Goal: Task Accomplishment & Management: Complete application form

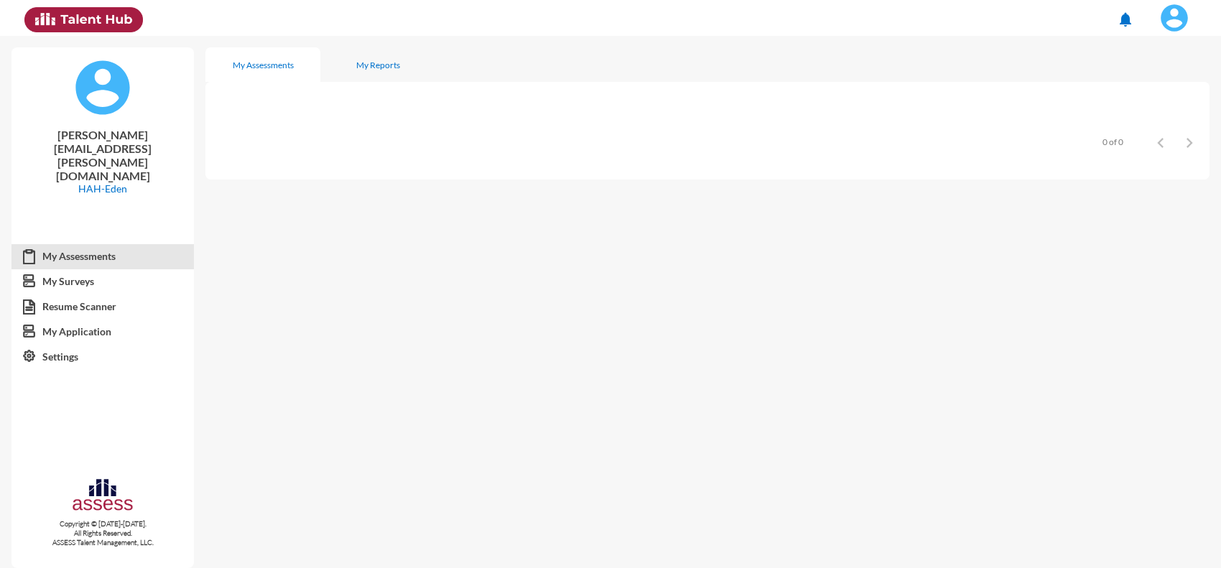
click at [1179, 24] on img at bounding box center [1174, 18] width 29 height 29
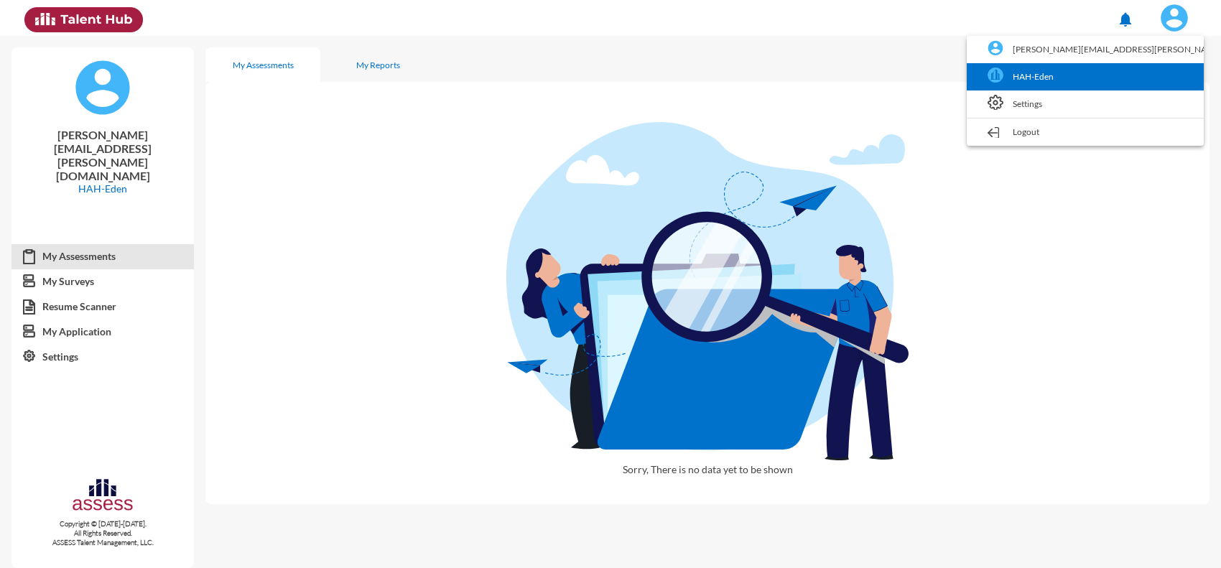
click at [1157, 67] on link "HAH-Eden" at bounding box center [1085, 76] width 223 height 27
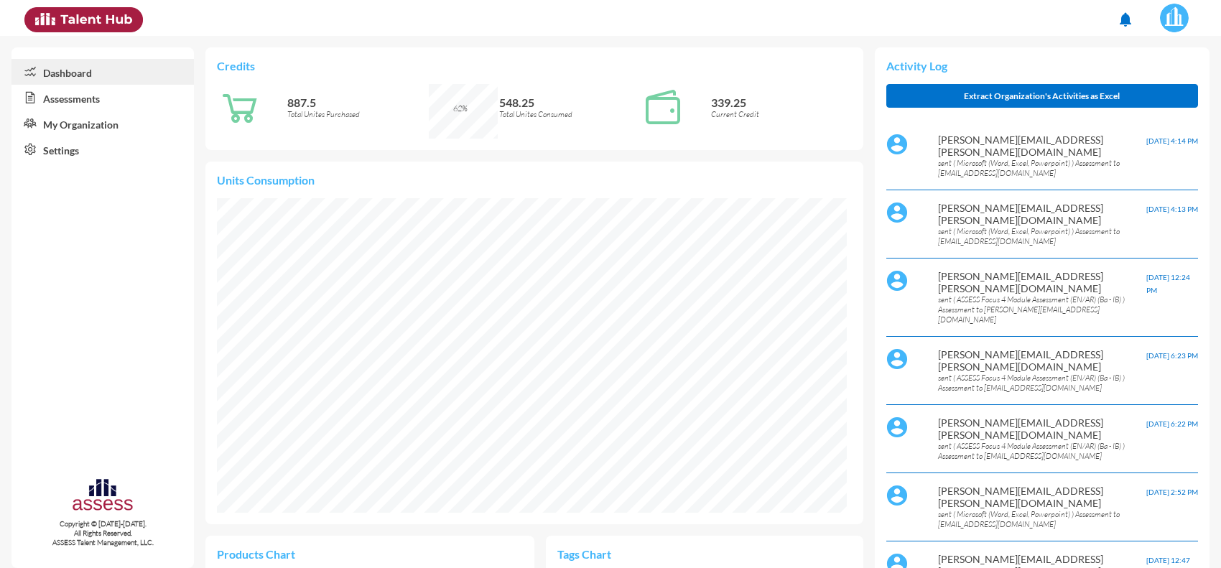
scroll to position [315, 630]
click at [101, 102] on link "Assessments" at bounding box center [102, 98] width 182 height 26
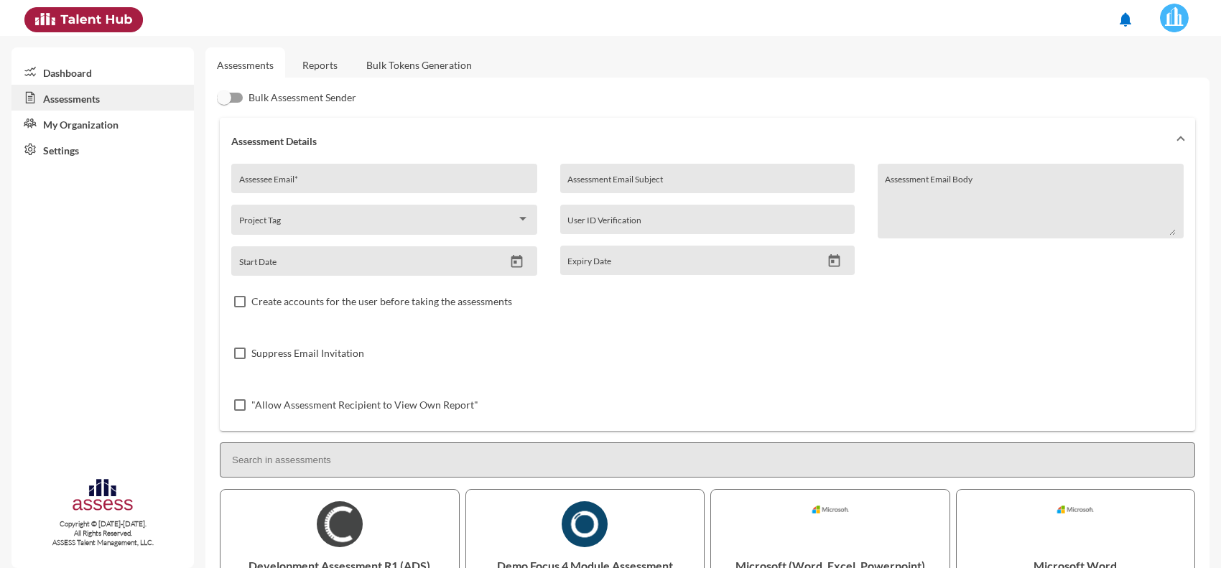
click at [303, 60] on link "Reports" at bounding box center [320, 64] width 58 height 35
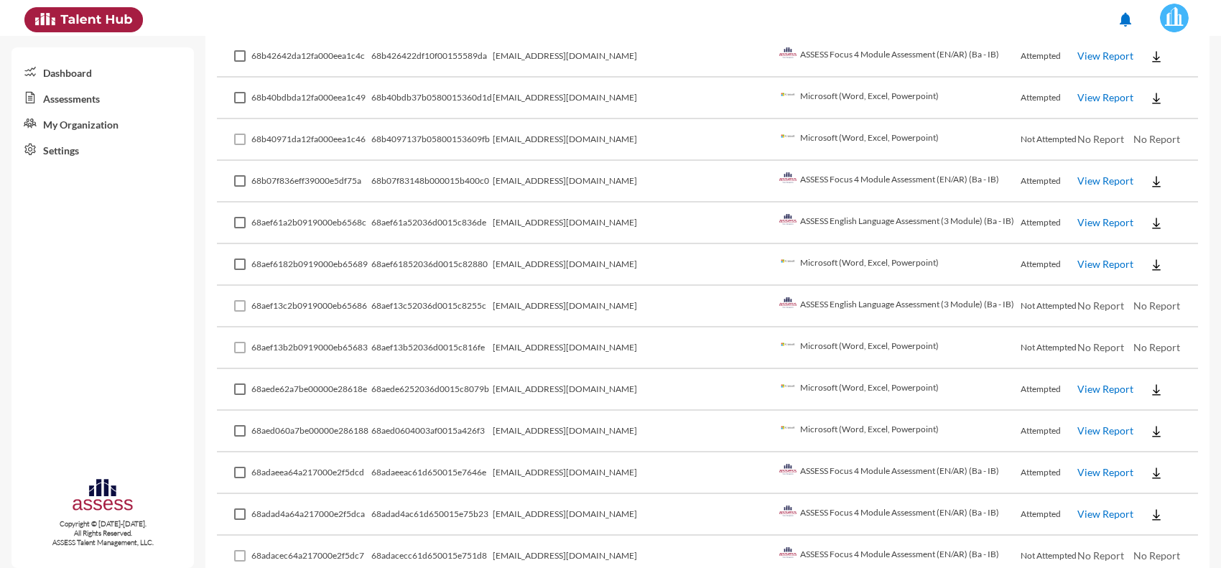
scroll to position [808, 0]
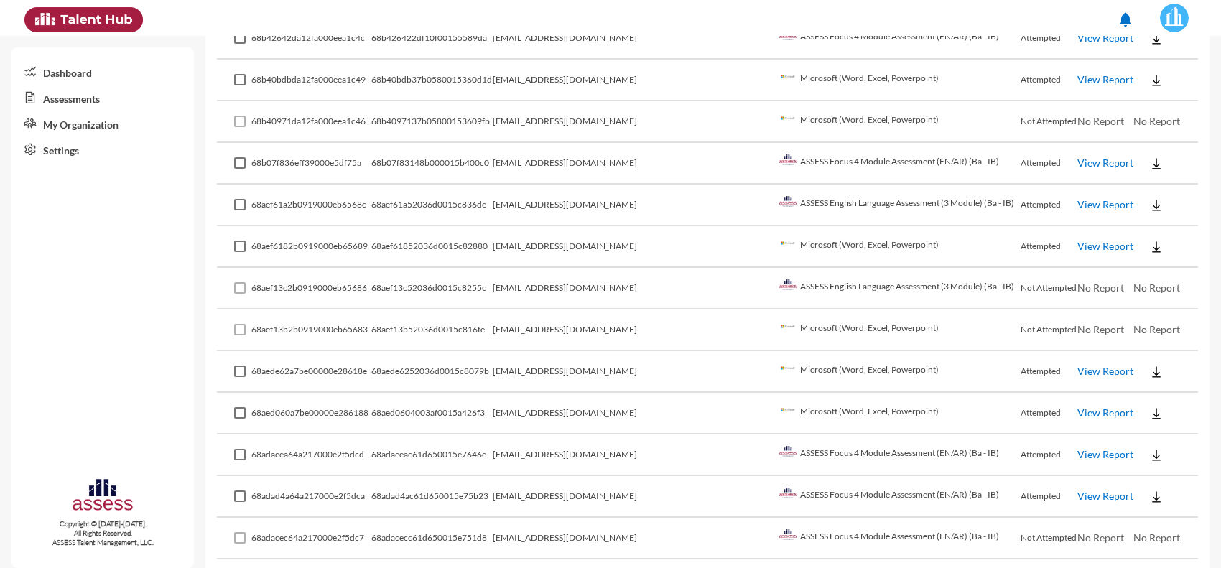
click at [1147, 402] on button at bounding box center [1157, 413] width 46 height 26
click at [1141, 429] on button "EN" at bounding box center [1155, 427] width 80 height 27
click at [612, 287] on td "[EMAIL_ADDRESS][DOMAIN_NAME]" at bounding box center [634, 289] width 283 height 42
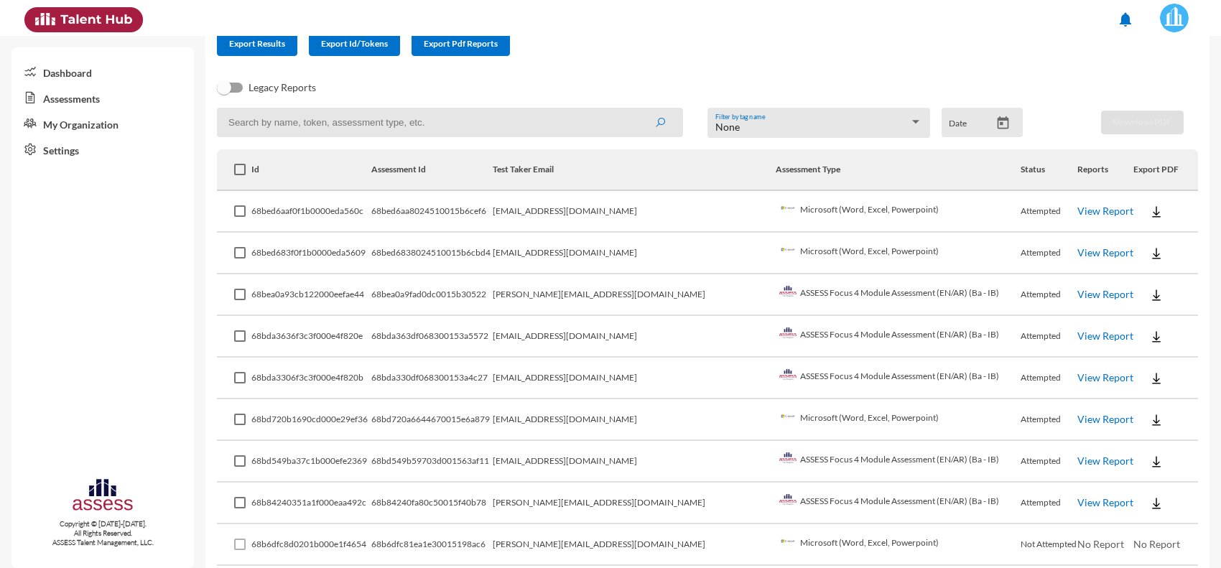
scroll to position [0, 0]
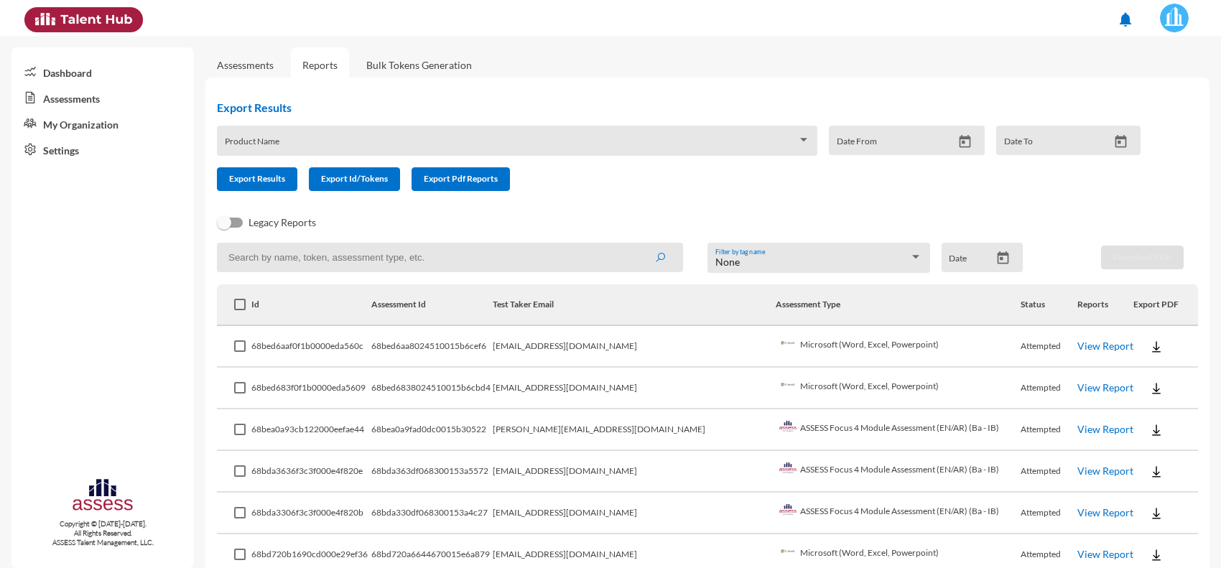
click at [236, 63] on link "Assessments" at bounding box center [245, 65] width 57 height 12
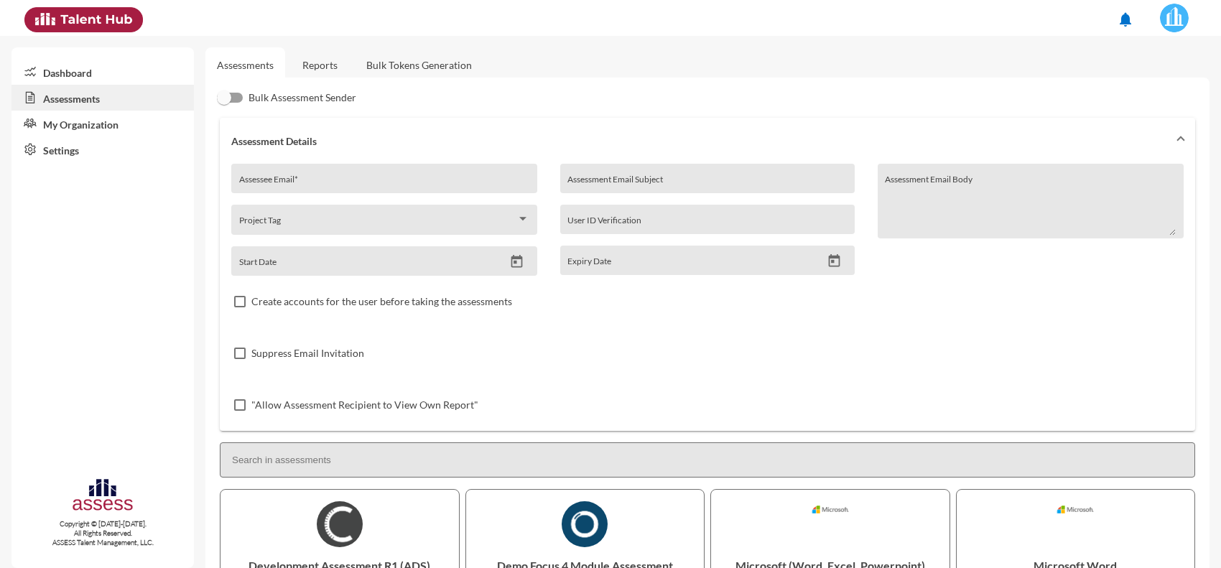
click at [280, 169] on div "Assessee Email *" at bounding box center [384, 178] width 306 height 29
paste input "[EMAIL_ADDRESS][DOMAIN_NAME]"
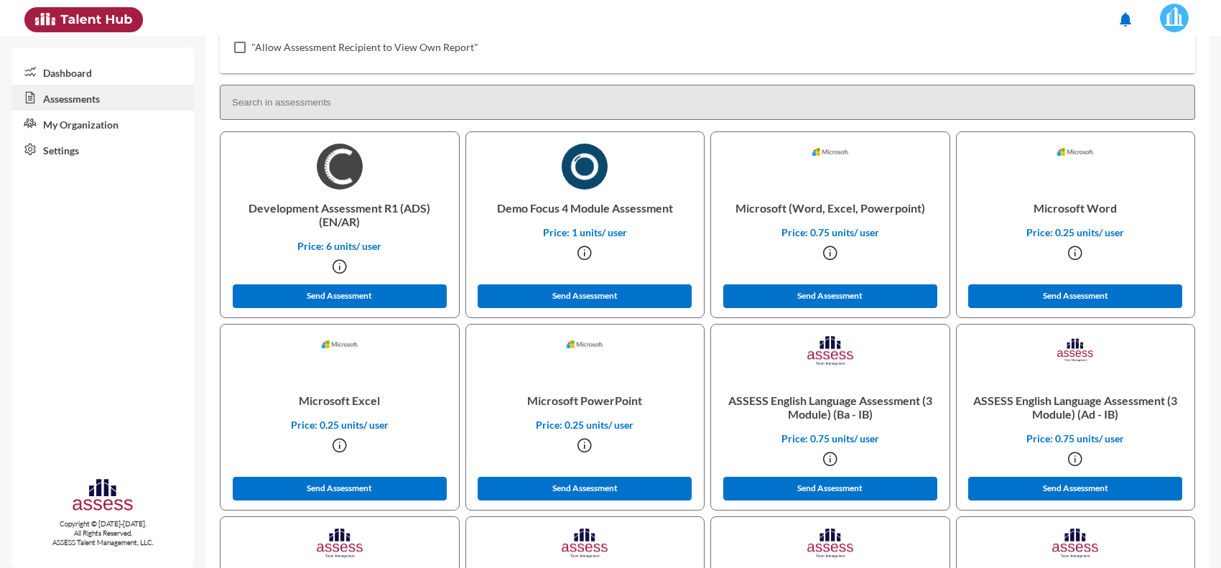
scroll to position [359, 0]
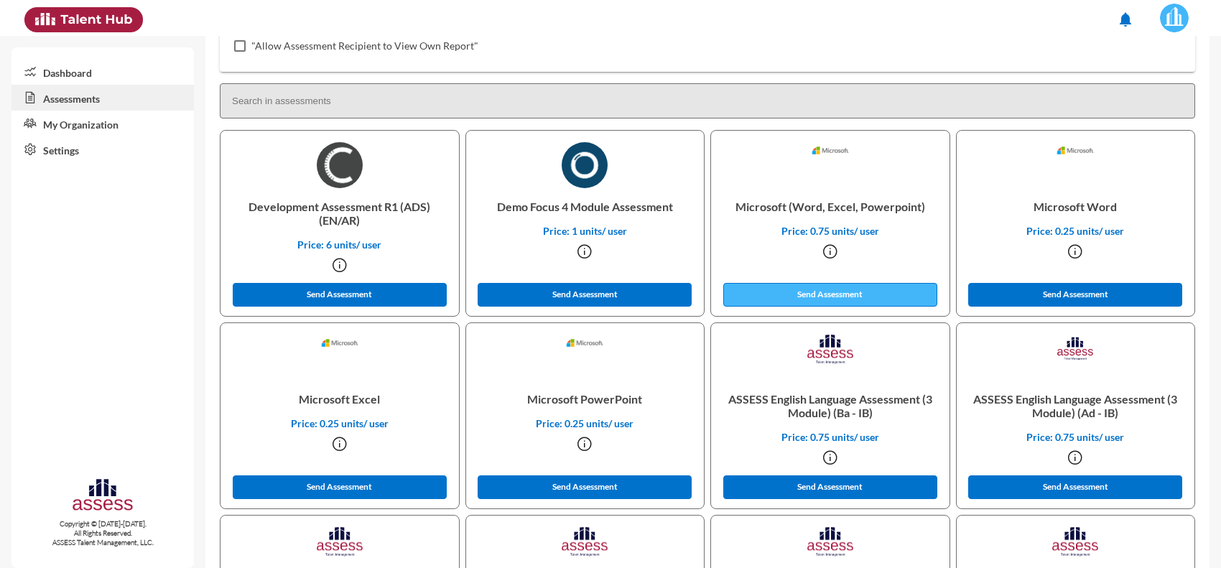
click at [813, 302] on button "Send Assessment" at bounding box center [830, 295] width 214 height 24
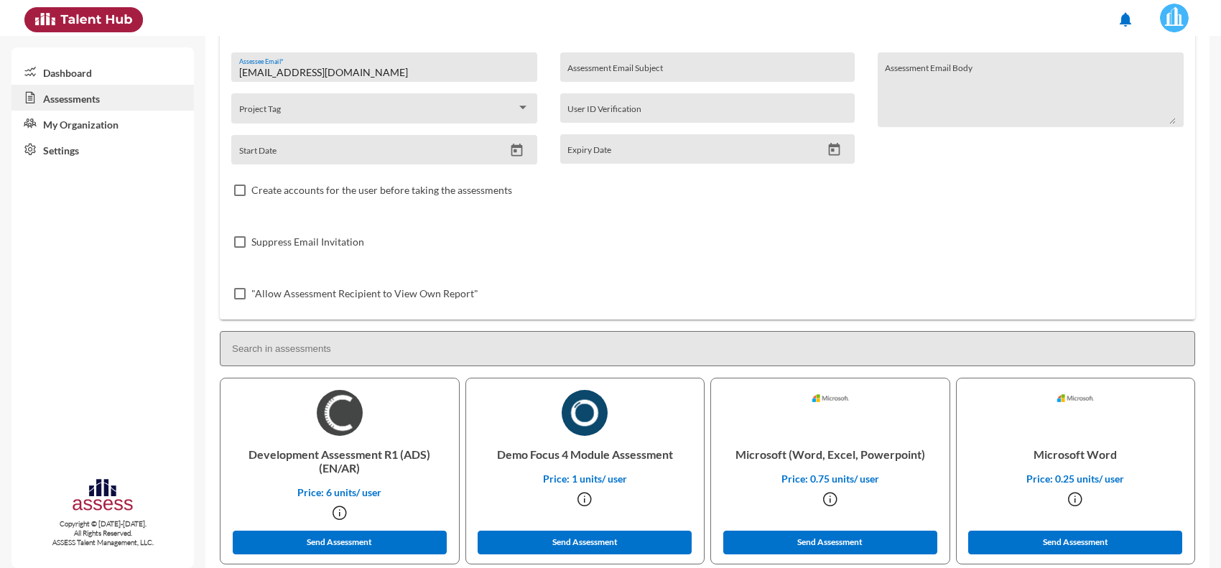
scroll to position [0, 0]
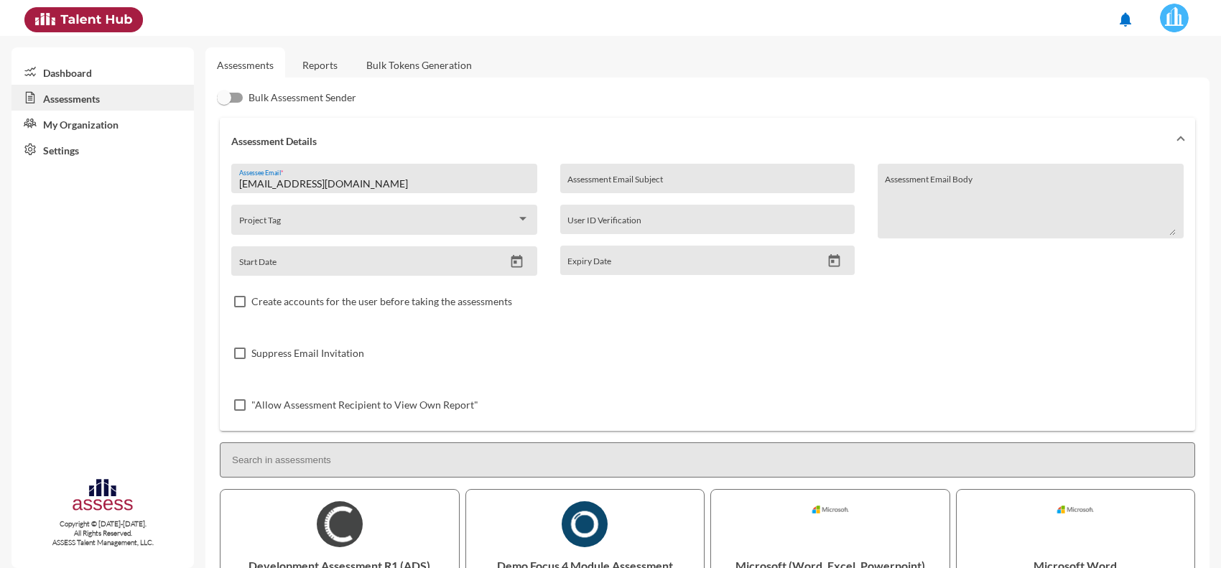
drag, startPoint x: 422, startPoint y: 183, endPoint x: 121, endPoint y: 164, distance: 302.3
click at [121, 164] on mat-sidenav-container "Dashboard Assessments My Organization Settings Copyright © [DATE]-[DATE]. All R…" at bounding box center [610, 302] width 1221 height 532
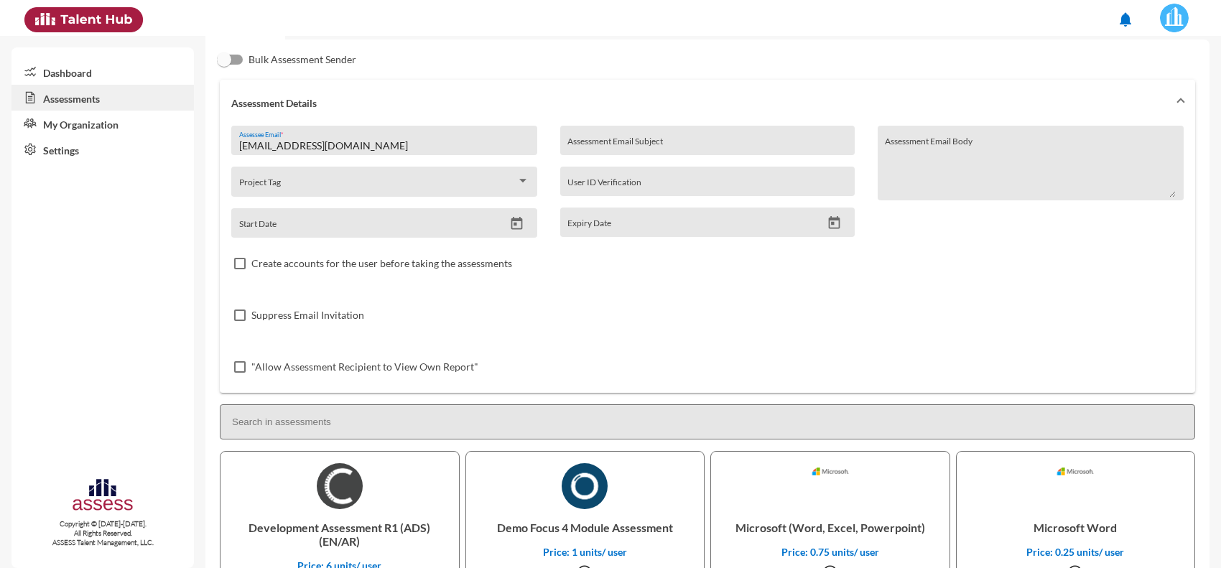
scroll to position [269, 0]
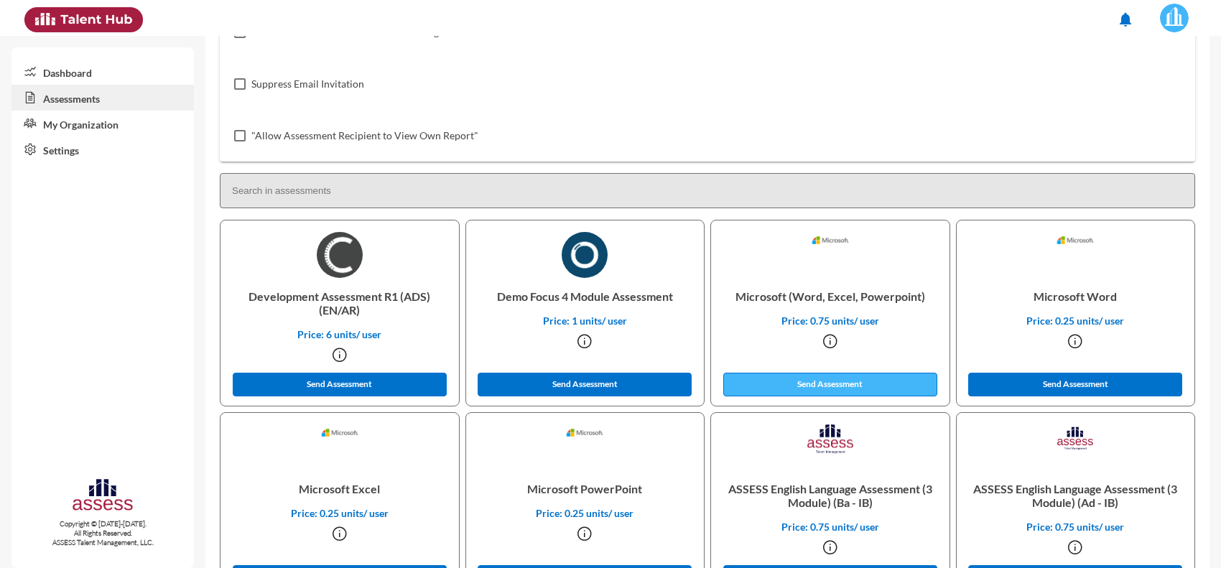
type input "[EMAIL_ADDRESS][DOMAIN_NAME]"
click at [889, 376] on button "Send Assessment" at bounding box center [830, 385] width 214 height 24
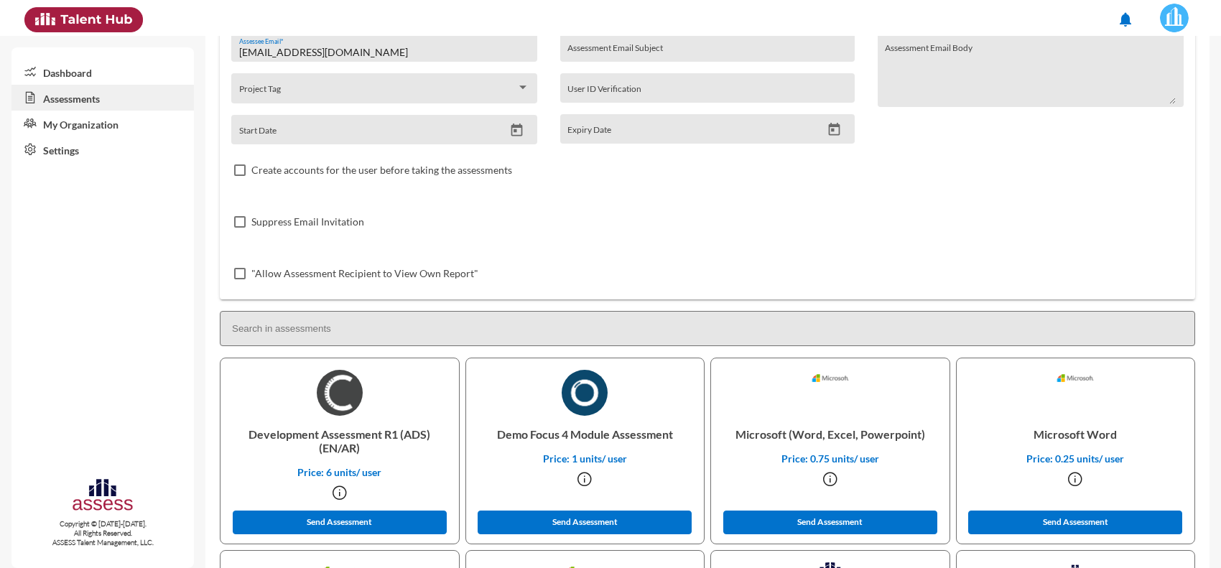
scroll to position [0, 0]
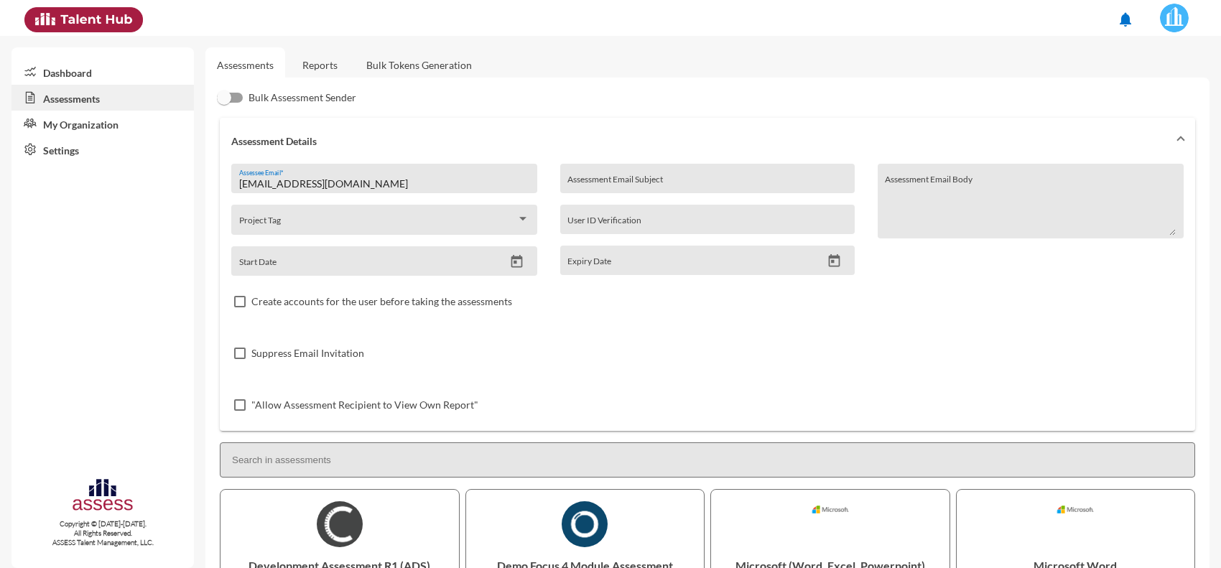
click at [307, 66] on link "Reports" at bounding box center [320, 64] width 58 height 35
